Goal: Task Accomplishment & Management: Manage account settings

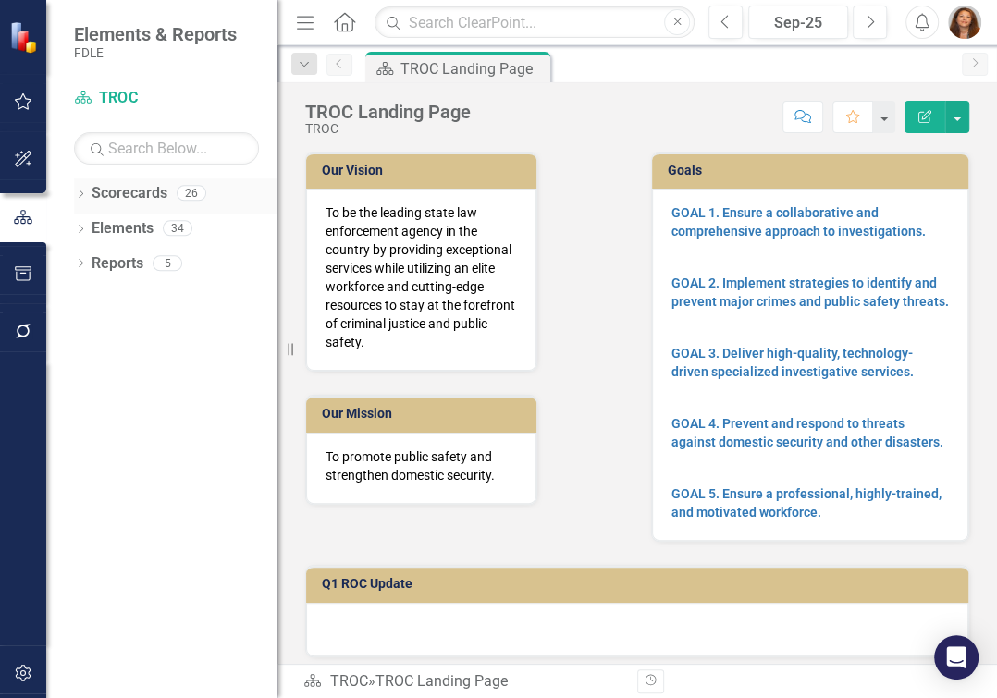
click at [79, 195] on icon "Dropdown" at bounding box center [80, 195] width 13 height 10
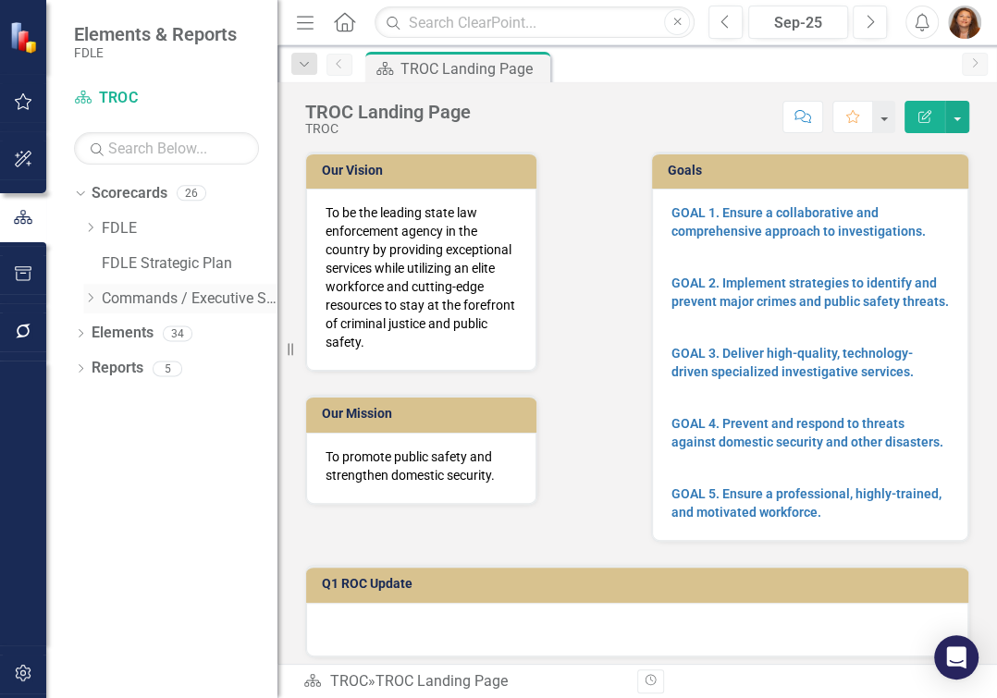
click at [90, 300] on icon at bounding box center [91, 297] width 5 height 9
click at [107, 337] on icon at bounding box center [109, 332] width 5 height 9
click at [128, 369] on icon "Dropdown" at bounding box center [127, 367] width 14 height 11
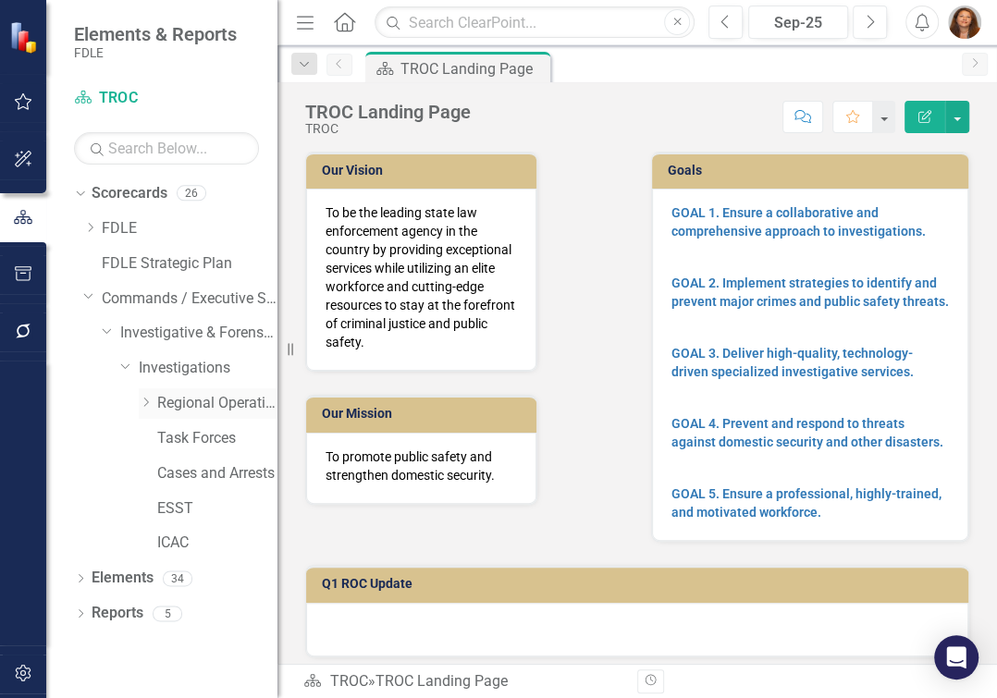
click at [141, 401] on icon "Dropdown" at bounding box center [146, 402] width 14 height 11
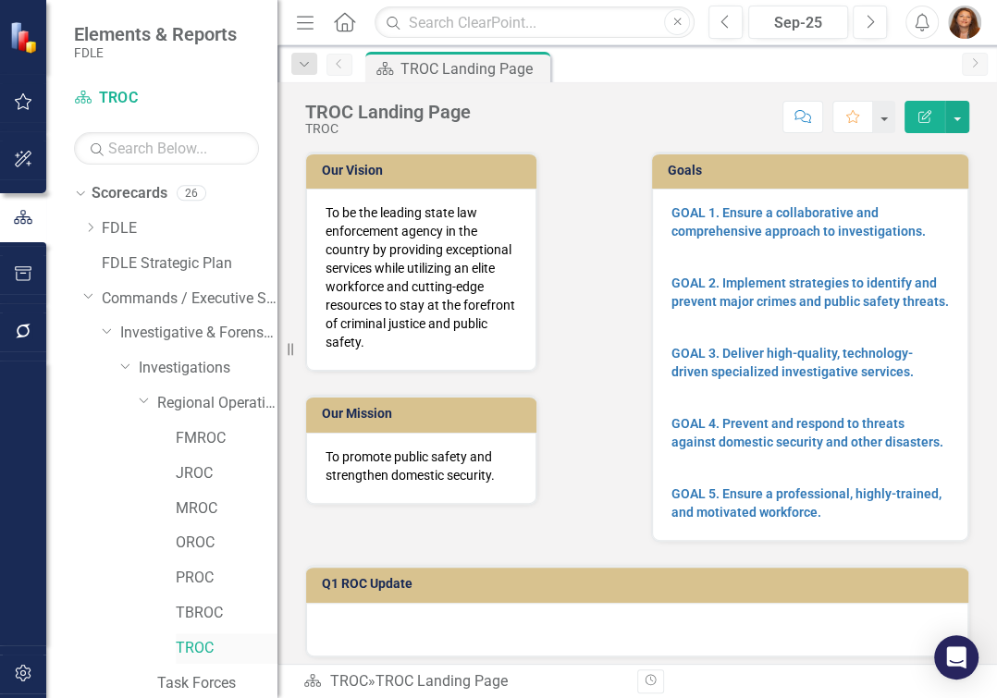
click at [206, 645] on link "TROC" at bounding box center [227, 648] width 102 height 21
click at [183, 649] on link "TROC" at bounding box center [227, 648] width 102 height 21
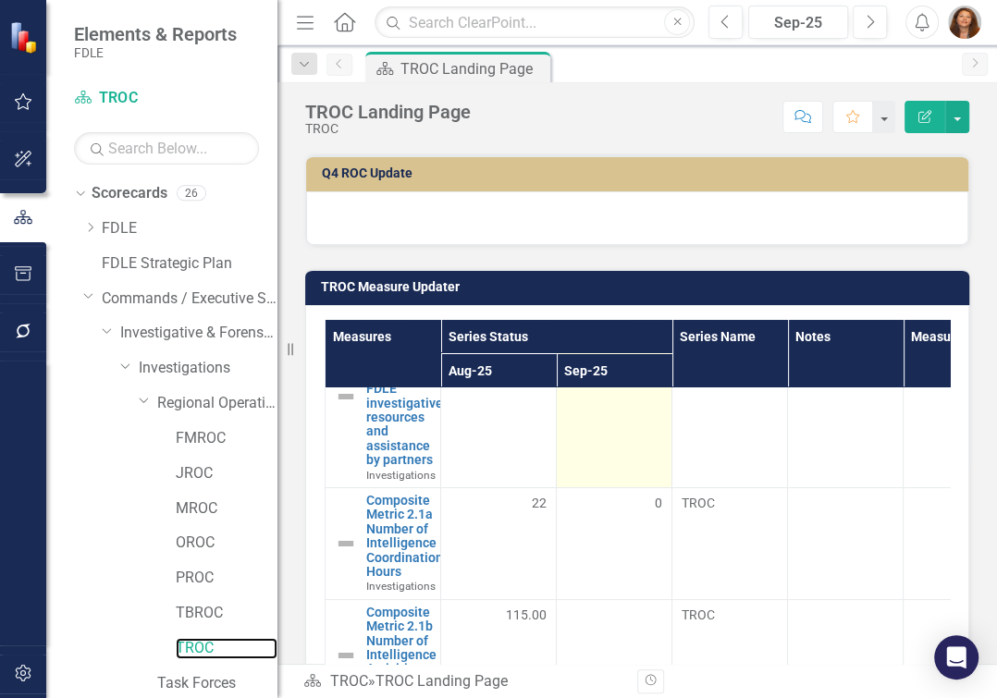
scroll to position [167, 0]
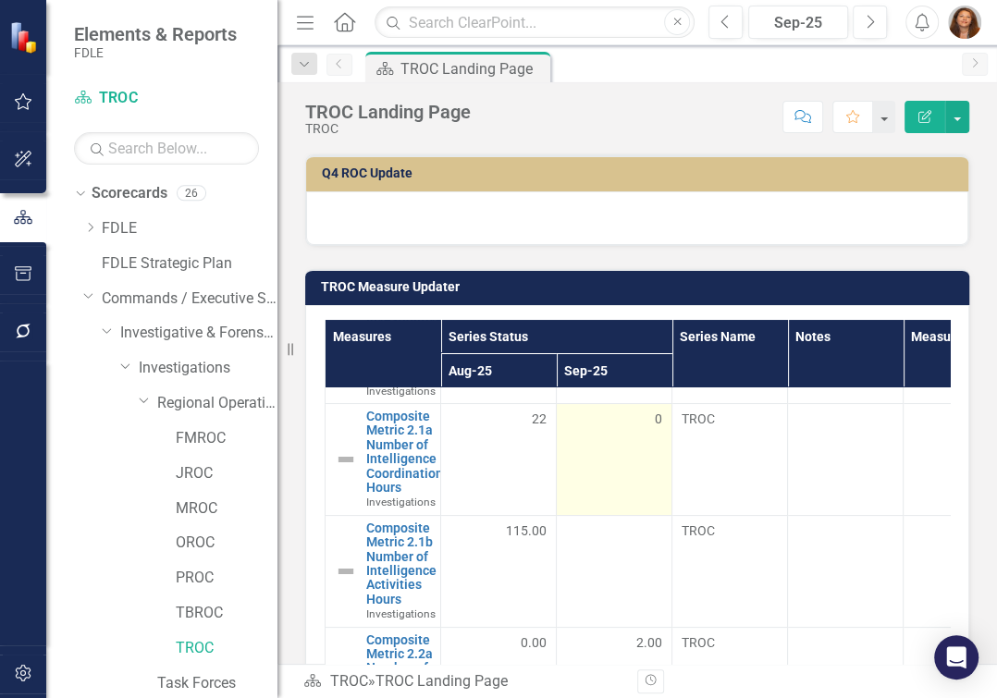
click at [643, 428] on div "0" at bounding box center [614, 419] width 96 height 18
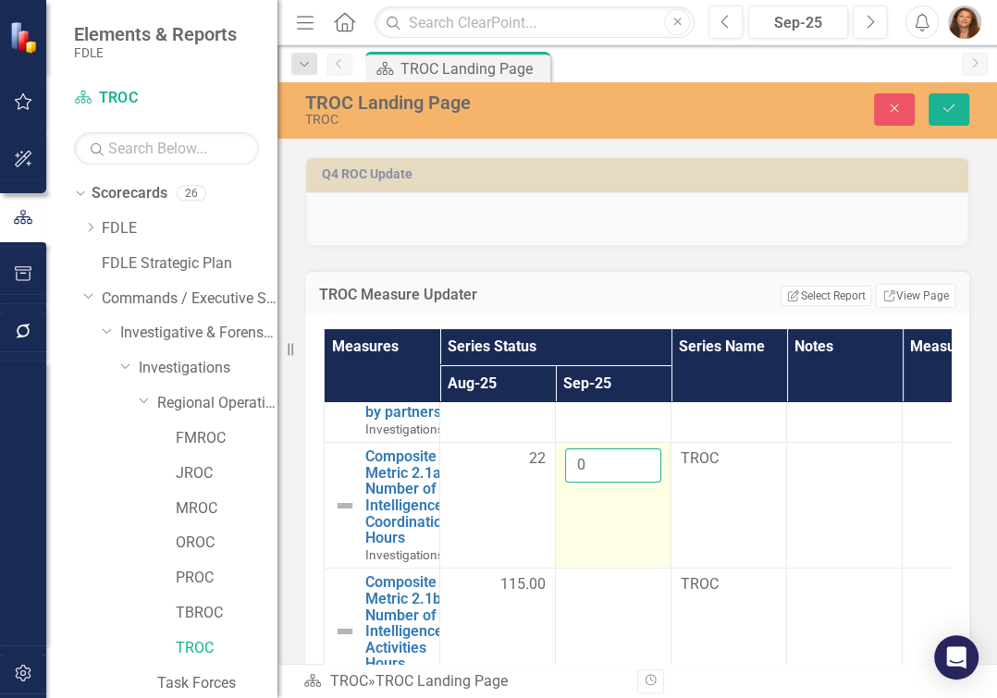
click at [618, 482] on input "0" at bounding box center [613, 465] width 96 height 34
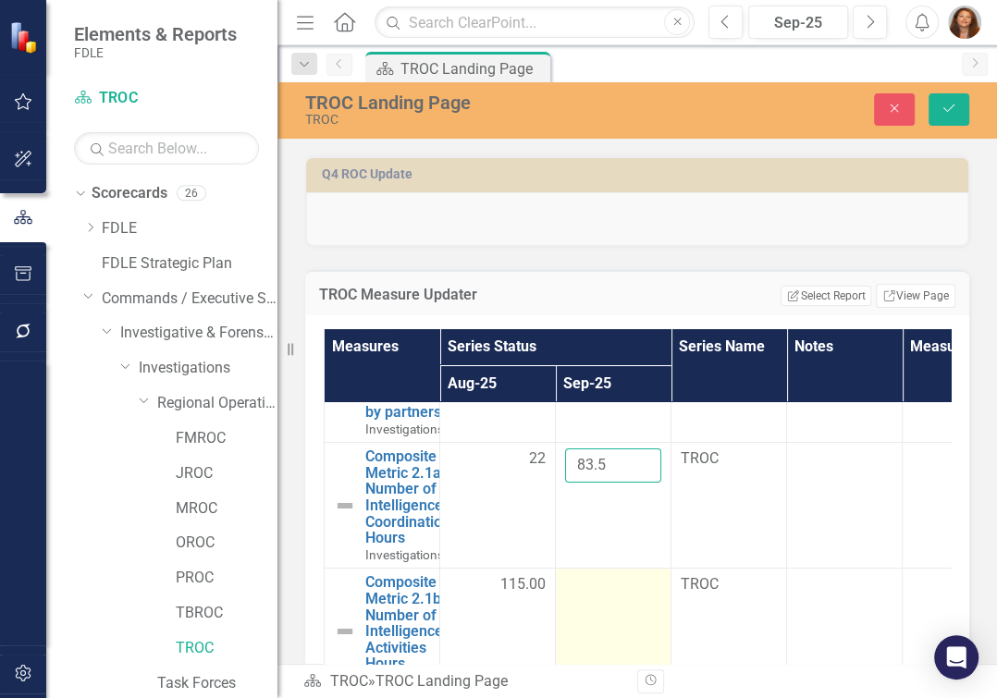
type input "83.5"
click at [602, 596] on div at bounding box center [613, 585] width 96 height 22
click at [602, 604] on input "number" at bounding box center [613, 591] width 96 height 34
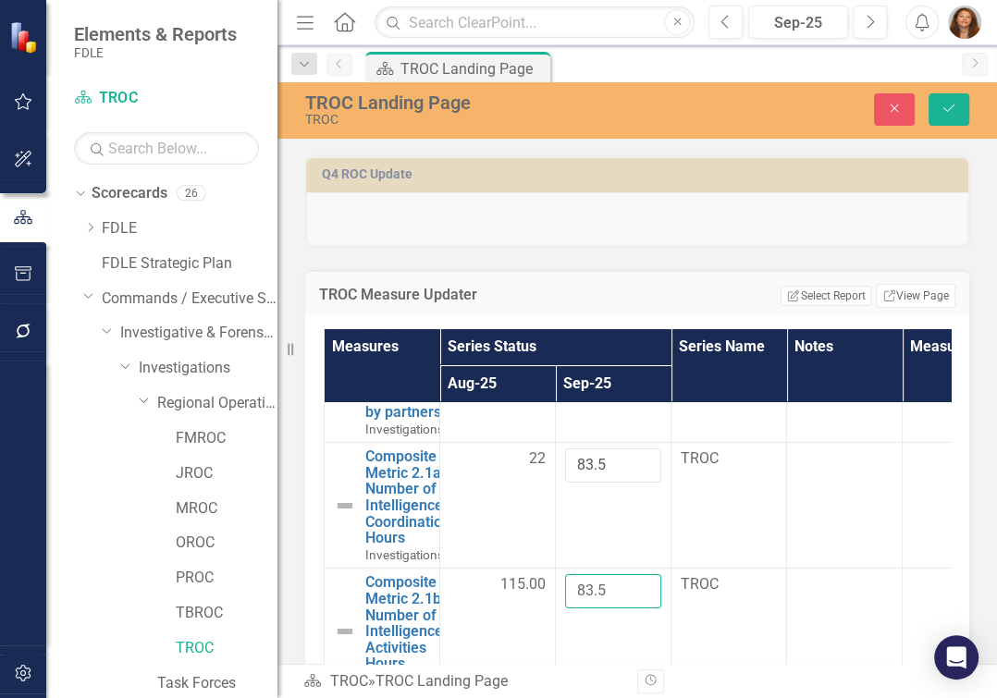
type input "83.5"
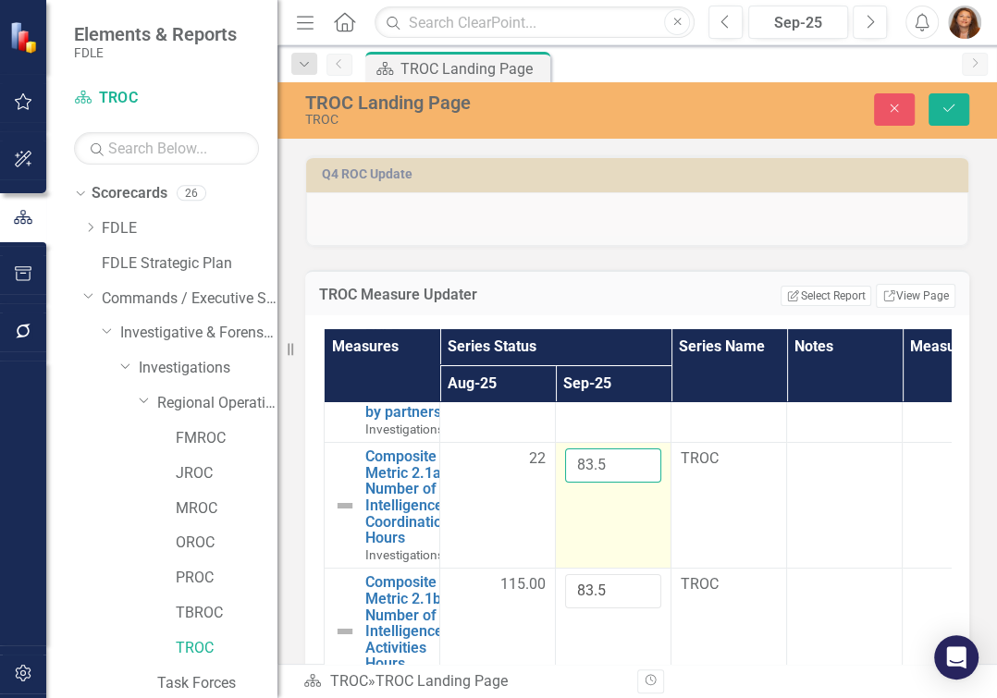
click at [587, 483] on input "83.5" at bounding box center [613, 465] width 96 height 34
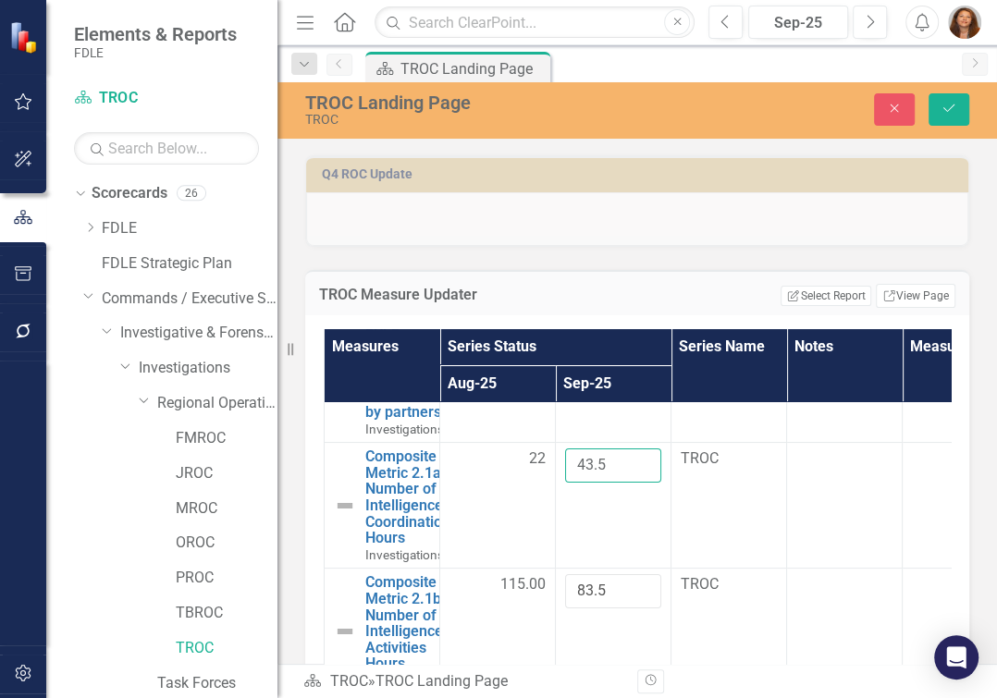
type input "43.5"
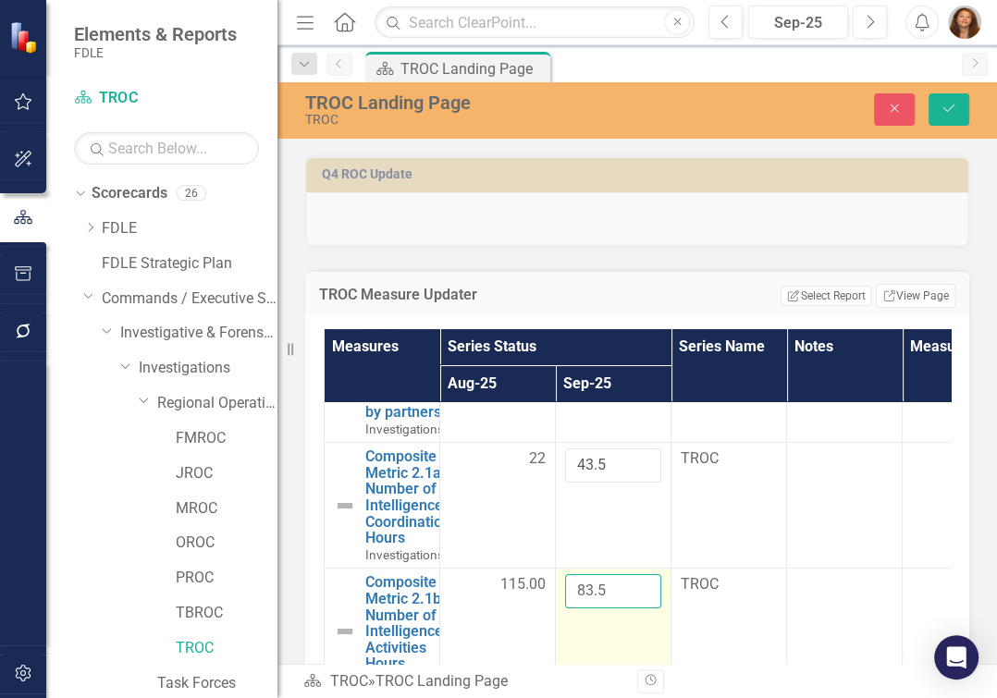
click at [587, 607] on input "83.5" at bounding box center [613, 591] width 96 height 34
drag, startPoint x: 580, startPoint y: 607, endPoint x: 608, endPoint y: 605, distance: 28.7
click at [608, 605] on input "83.5" at bounding box center [613, 591] width 96 height 34
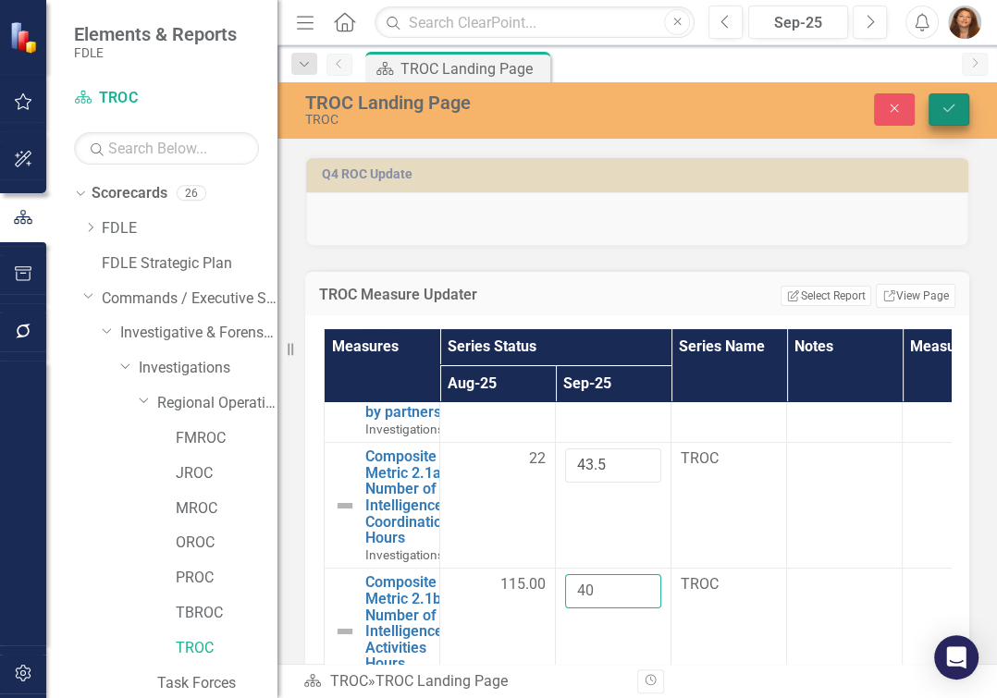
type input "40"
click at [948, 111] on icon "submit" at bounding box center [948, 107] width 11 height 7
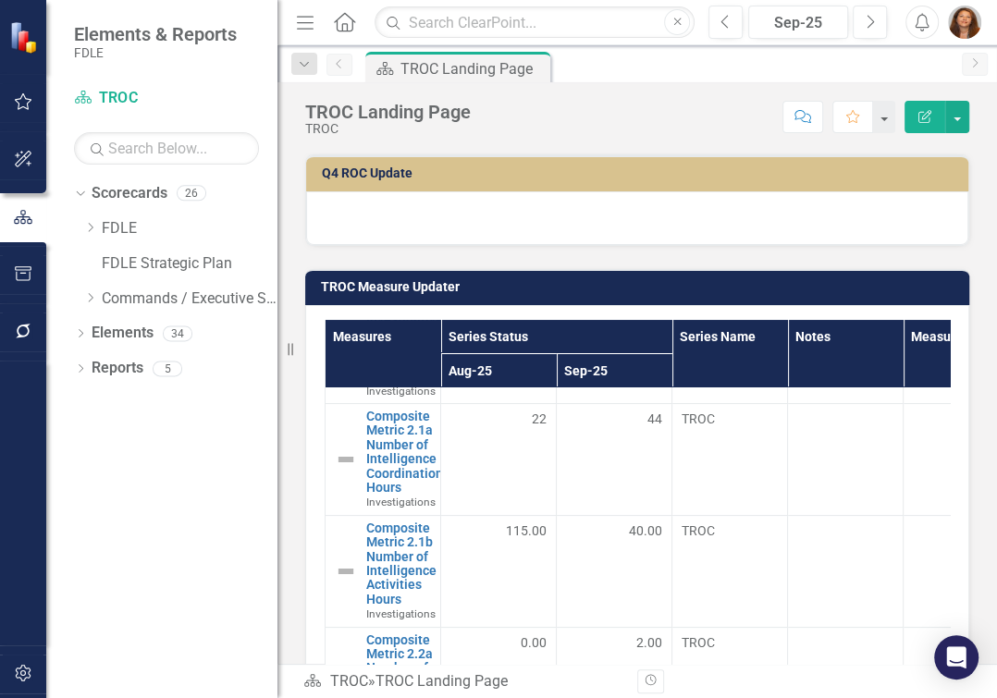
click at [674, 114] on div "Score: N/A Sep-25 Completed Comment Favorite Edit Report" at bounding box center [724, 116] width 489 height 31
